Goal: Task Accomplishment & Management: Use online tool/utility

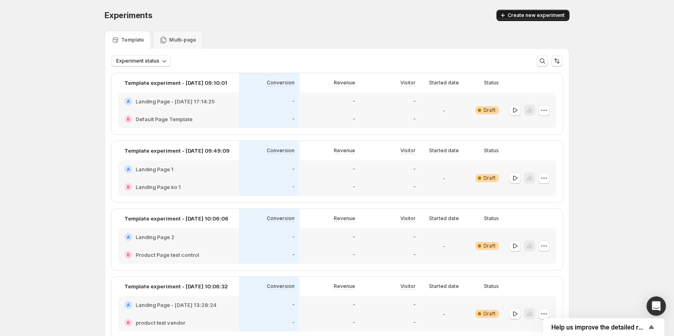
click at [528, 10] on button "Create new experiment" at bounding box center [532, 15] width 73 height 11
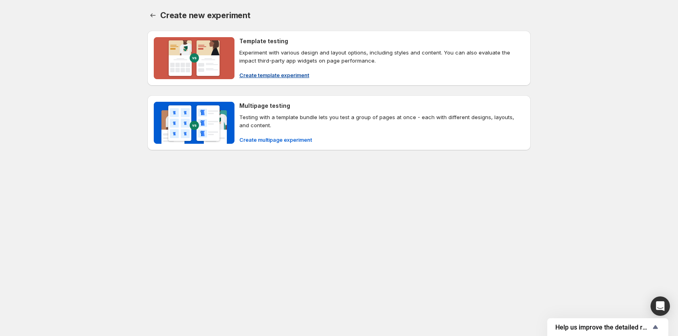
click at [292, 70] on button "Create template experiment" at bounding box center [275, 75] width 80 height 13
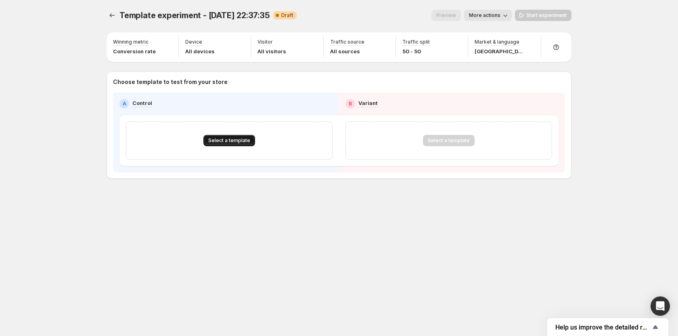
click at [220, 137] on button "Select a template" at bounding box center [229, 140] width 52 height 11
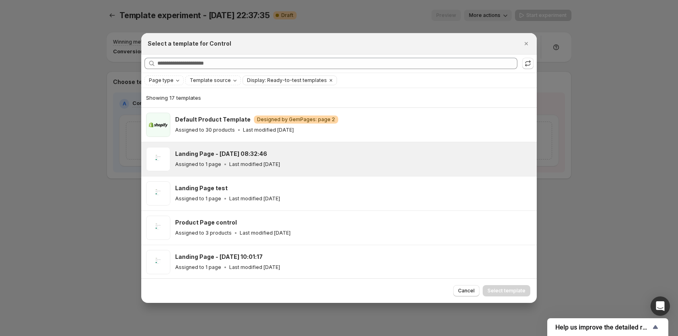
click at [216, 150] on h3 "Landing Page - [DATE] 08:32:46" at bounding box center [221, 154] width 92 height 8
drag, startPoint x: 498, startPoint y: 289, endPoint x: 501, endPoint y: 283, distance: 6.7
click at [498, 289] on span "Select template" at bounding box center [507, 290] width 38 height 6
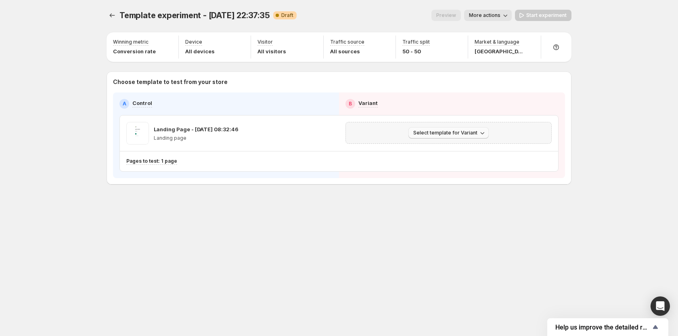
click at [450, 133] on span "Select template for Variant" at bounding box center [445, 133] width 64 height 6
click at [422, 148] on span "Select an existing template" at bounding box center [443, 150] width 68 height 6
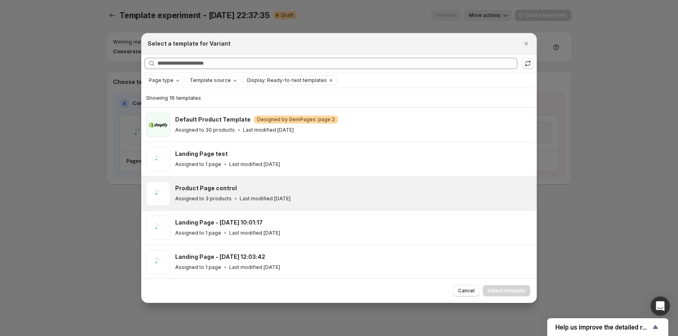
drag, startPoint x: 247, startPoint y: 161, endPoint x: 356, endPoint y: 204, distance: 116.6
click at [247, 161] on p "Last modified [DATE]" at bounding box center [254, 164] width 51 height 6
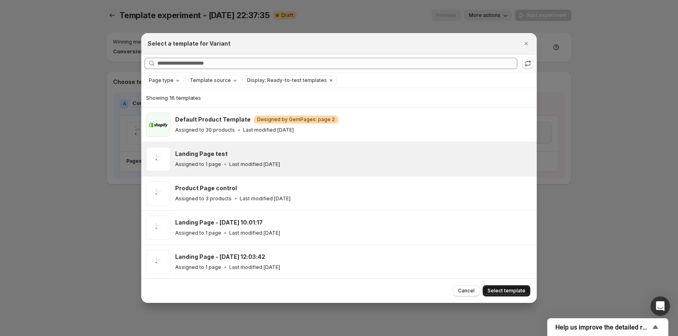
click at [514, 289] on span "Select template" at bounding box center [507, 290] width 38 height 6
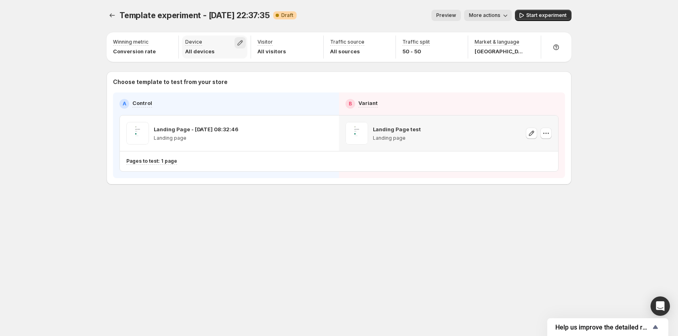
click at [240, 44] on icon "button" at bounding box center [240, 42] width 5 height 5
click at [215, 59] on label "Desktop" at bounding box center [240, 61] width 116 height 8
click at [201, 73] on span "Tablet" at bounding box center [201, 74] width 16 height 6
click at [90, 86] on div "Template experiment - [DATE] 22:37:35. This page is ready Template experiment -…" at bounding box center [339, 168] width 678 height 336
click at [314, 42] on icon "button" at bounding box center [312, 42] width 5 height 5
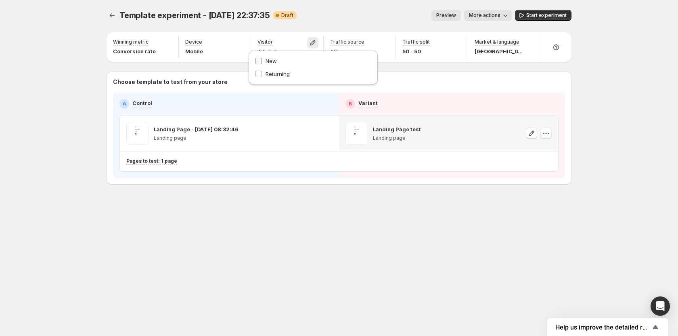
click at [279, 59] on label "New" at bounding box center [313, 61] width 116 height 8
click at [177, 74] on div "Choose template to test from your store A Control B Variant Landing Page - [DAT…" at bounding box center [339, 127] width 465 height 113
click at [385, 43] on icon "button" at bounding box center [385, 43] width 8 height 8
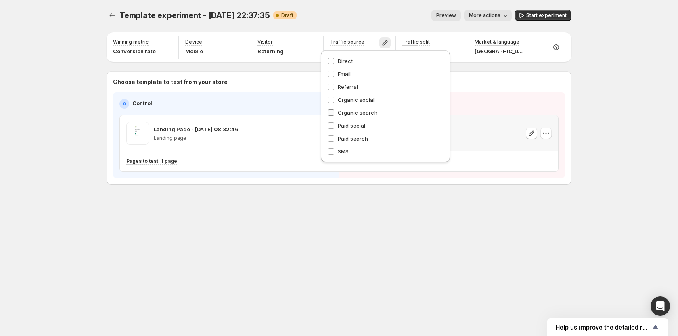
click at [345, 112] on span "Organic search" at bounding box center [358, 112] width 40 height 6
click at [341, 124] on span "Paid social" at bounding box center [351, 125] width 27 height 6
click at [473, 98] on div "A Control B Variant Landing Page - [DATE] 08:32:46 Landing page Landing Page te…" at bounding box center [339, 135] width 452 height 86
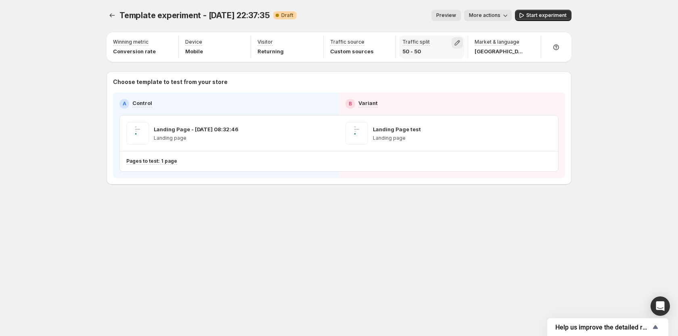
drag, startPoint x: 459, startPoint y: 43, endPoint x: 452, endPoint y: 48, distance: 7.8
click at [459, 43] on icon "button" at bounding box center [457, 43] width 8 height 8
click at [480, 66] on h2 "Variant" at bounding box center [485, 67] width 18 height 8
type input "**"
click at [480, 60] on input "range" at bounding box center [458, 59] width 116 height 11
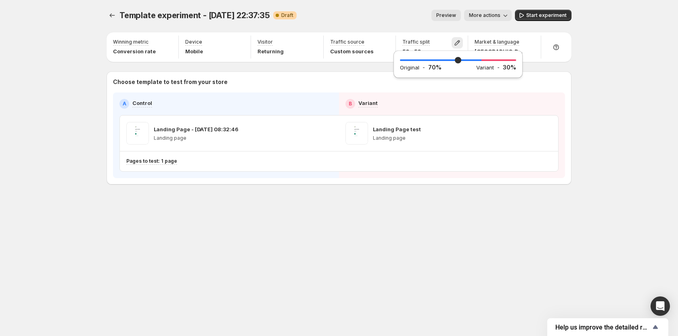
click at [467, 91] on div "Choose template to test from your store A Control B Variant Landing Page - [DAT…" at bounding box center [339, 128] width 452 height 100
click at [531, 42] on icon "button" at bounding box center [530, 43] width 8 height 8
click at [450, 64] on span "[GEOGRAPHIC_DATA]" at bounding box center [450, 61] width 56 height 8
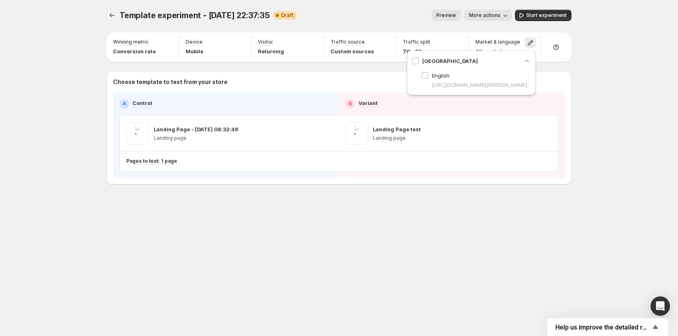
click at [394, 78] on p "Choose template to test from your store" at bounding box center [339, 82] width 452 height 8
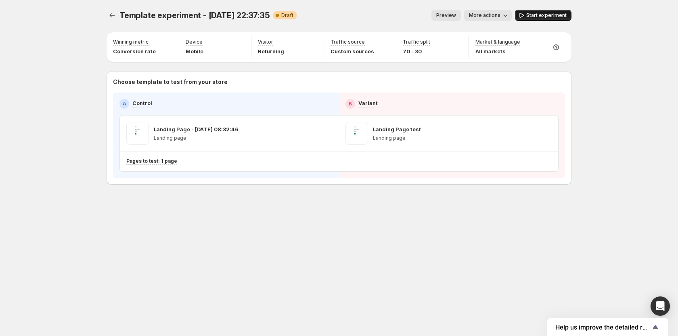
click at [542, 15] on span "Start experiment" at bounding box center [546, 15] width 40 height 6
click at [530, 13] on span "Pause experiment" at bounding box center [545, 15] width 44 height 6
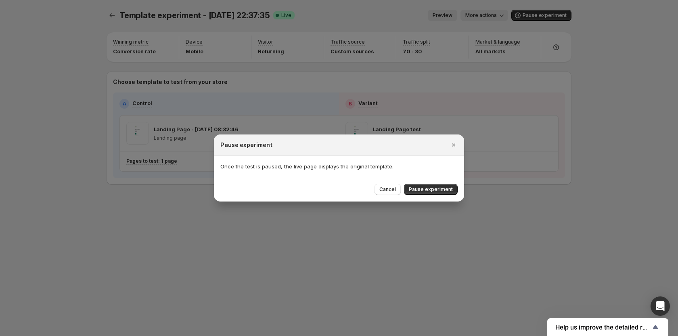
click at [425, 189] on span "Pause experiment" at bounding box center [431, 189] width 44 height 6
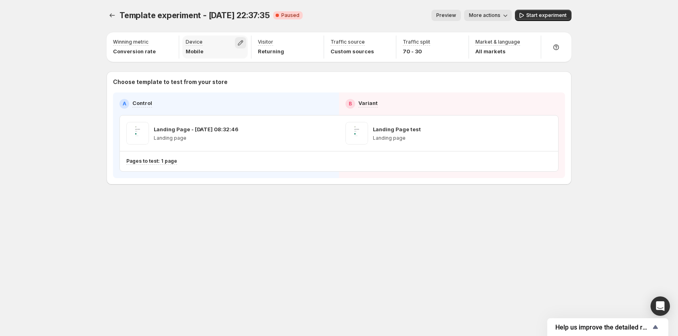
click at [244, 44] on icon "button" at bounding box center [241, 43] width 8 height 8
click at [198, 73] on span "Tablet" at bounding box center [201, 74] width 16 height 6
click at [203, 63] on span "Desktop" at bounding box center [203, 61] width 21 height 6
click at [101, 63] on div "Template experiment - [DATE] 22:37:35. This page is ready Template experiment -…" at bounding box center [339, 114] width 484 height 228
click at [314, 42] on icon "button" at bounding box center [312, 42] width 5 height 5
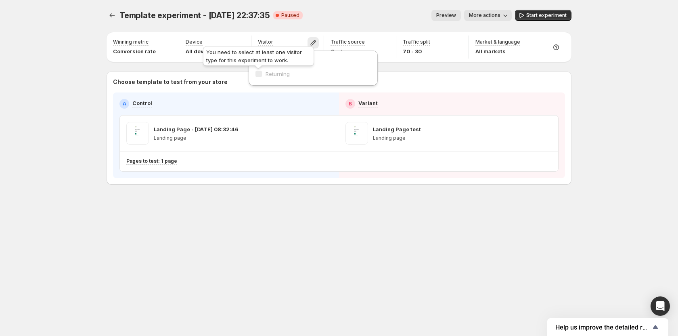
click at [281, 60] on div "You need to select at least one visitor type for this experiment to work." at bounding box center [258, 58] width 114 height 26
drag, startPoint x: 284, startPoint y: 73, endPoint x: 282, endPoint y: 62, distance: 11.9
click at [284, 73] on span "Returning" at bounding box center [278, 74] width 24 height 6
click at [268, 59] on span "New" at bounding box center [271, 61] width 11 height 6
click at [364, 14] on div "Preview More actions" at bounding box center [410, 15] width 203 height 11
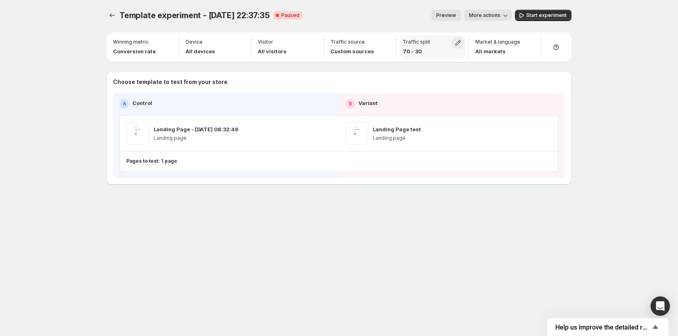
click at [458, 42] on icon "button" at bounding box center [457, 42] width 5 height 5
type input "**"
click at [444, 65] on input "range" at bounding box center [458, 59] width 116 height 11
click at [419, 20] on div "Preview More actions" at bounding box center [410, 15] width 203 height 11
click at [387, 42] on icon "button" at bounding box center [385, 43] width 8 height 8
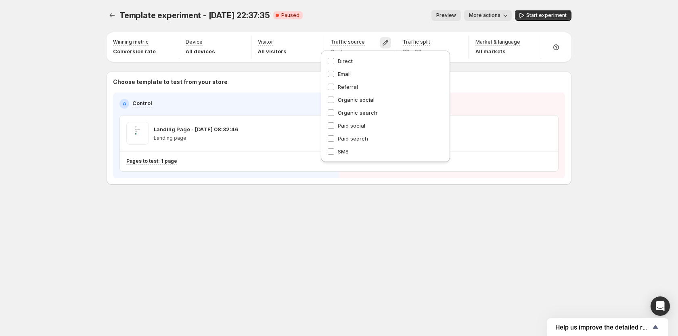
click at [366, 75] on label "Email" at bounding box center [385, 74] width 116 height 8
click at [348, 17] on div "Preview More actions" at bounding box center [410, 15] width 203 height 11
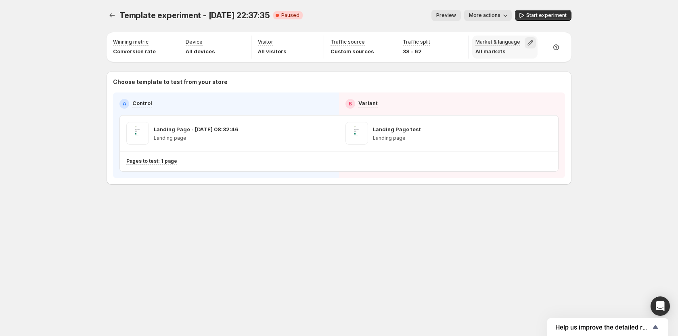
click at [526, 42] on icon "button" at bounding box center [530, 43] width 8 height 8
click at [438, 61] on span "[GEOGRAPHIC_DATA]" at bounding box center [450, 61] width 56 height 8
click at [403, 12] on div "Preview More actions" at bounding box center [410, 15] width 203 height 11
click at [559, 44] on icon at bounding box center [556, 47] width 8 height 8
drag, startPoint x: 630, startPoint y: 47, endPoint x: 616, endPoint y: 47, distance: 14.1
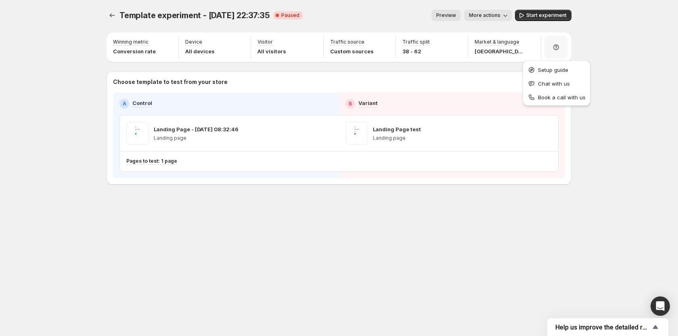
click at [630, 47] on div "Template experiment - [DATE] 22:37:35. This page is ready Template experiment -…" at bounding box center [339, 168] width 678 height 336
click at [110, 15] on icon "Experiments" at bounding box center [112, 15] width 8 height 8
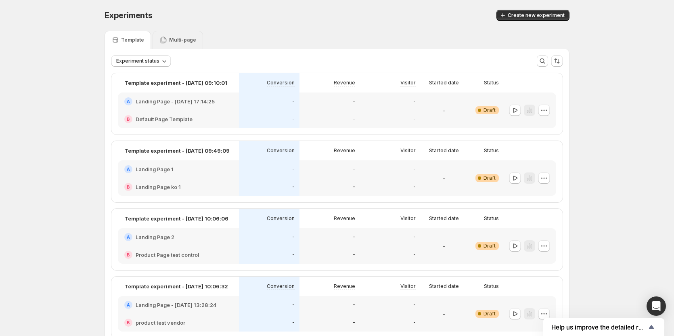
click at [183, 43] on div "Multi-page" at bounding box center [177, 40] width 37 height 8
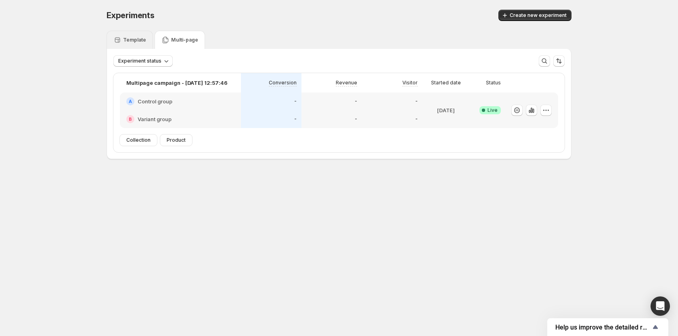
drag, startPoint x: 133, startPoint y: 38, endPoint x: 209, endPoint y: 23, distance: 76.9
click at [133, 38] on p "Template" at bounding box center [134, 40] width 23 height 6
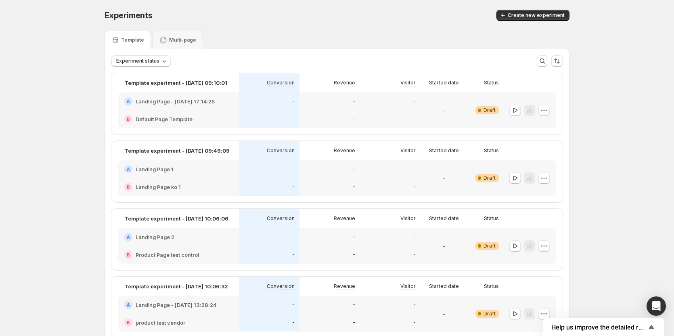
click at [326, 21] on div "Experiments Create new experiment" at bounding box center [337, 15] width 465 height 11
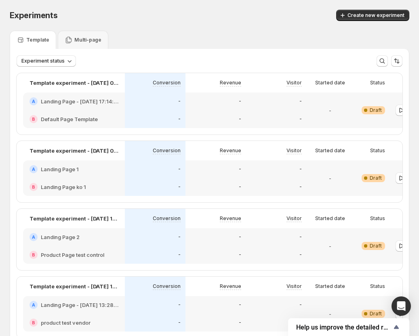
click at [276, 28] on div "Experiments. This page is ready Experiments Create new experiment" at bounding box center [209, 15] width 399 height 31
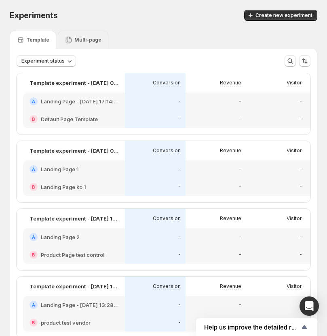
click at [83, 40] on p "Multi-page" at bounding box center [87, 40] width 27 height 6
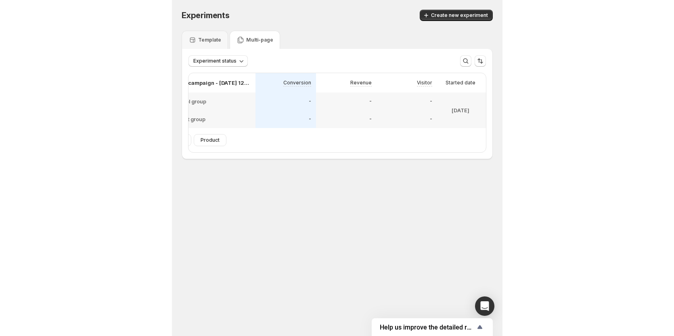
scroll to position [0, 40]
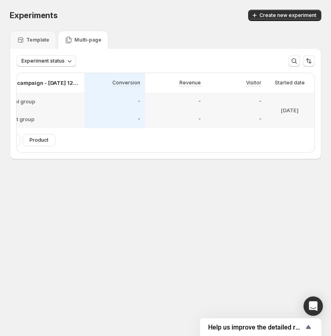
click at [186, 188] on div "Experiments. This page is ready Experiments Create new experiment Template Mult…" at bounding box center [165, 101] width 331 height 203
click at [34, 38] on p "Template" at bounding box center [37, 40] width 23 height 6
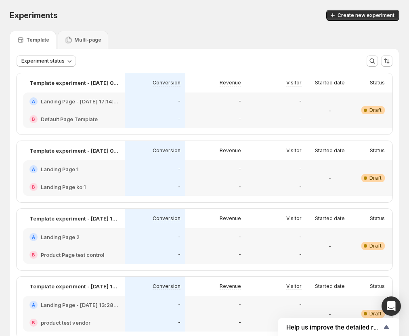
click at [247, 26] on div "Experiments. This page is ready Experiments Create new experiment" at bounding box center [204, 15] width 389 height 31
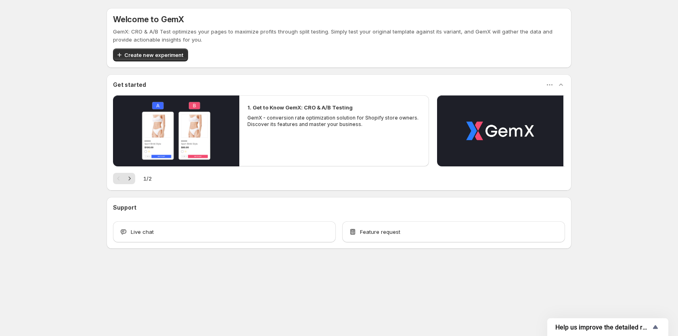
click at [53, 149] on div "Welcome to GemX GemX: CRO & A/B Test optimizes your pages to maximize profits t…" at bounding box center [339, 146] width 678 height 292
